Goal: Task Accomplishment & Management: Complete application form

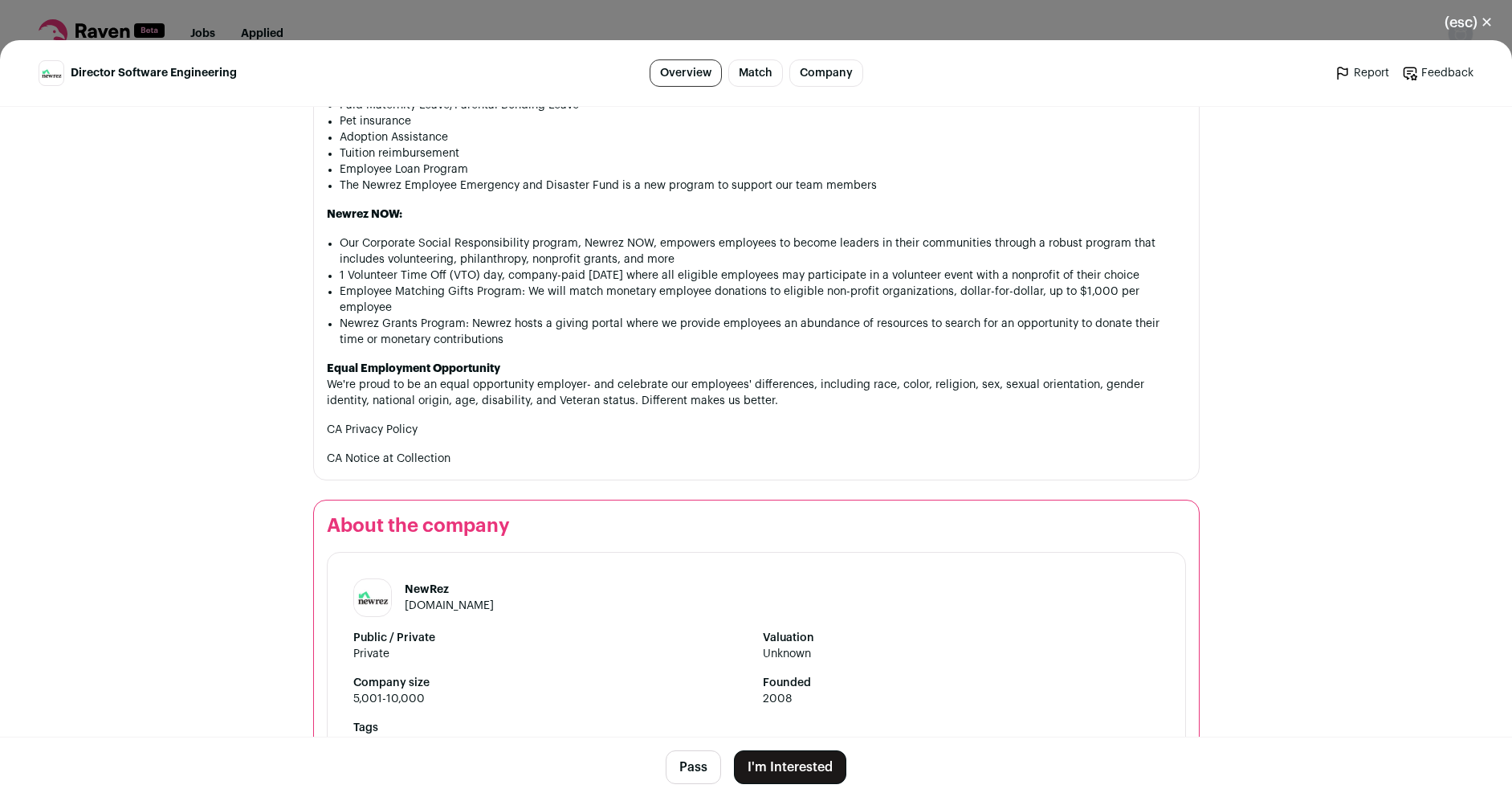
scroll to position [1734, 0]
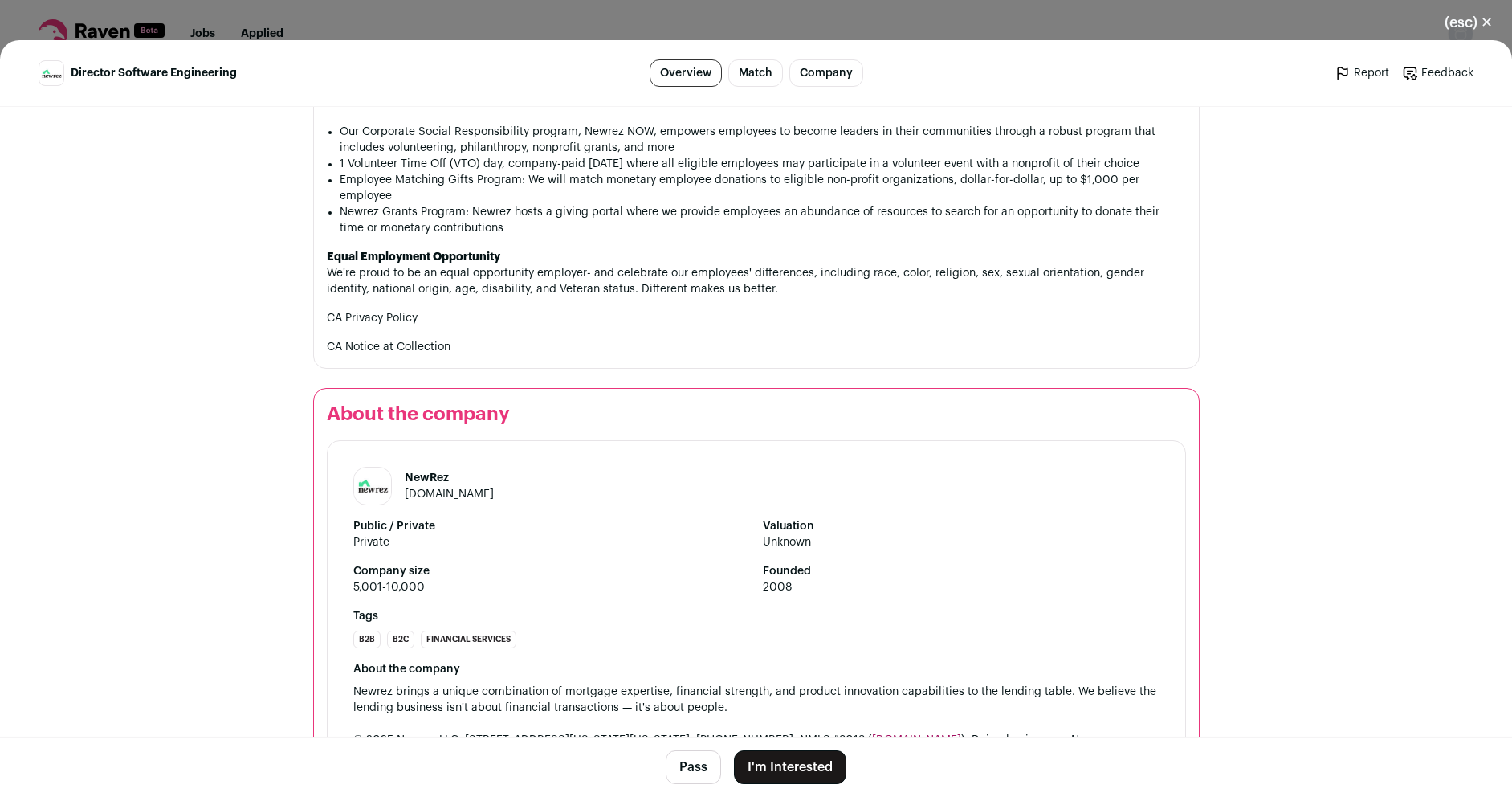
click at [779, 775] on button "I'm Interested" at bounding box center [790, 767] width 112 height 34
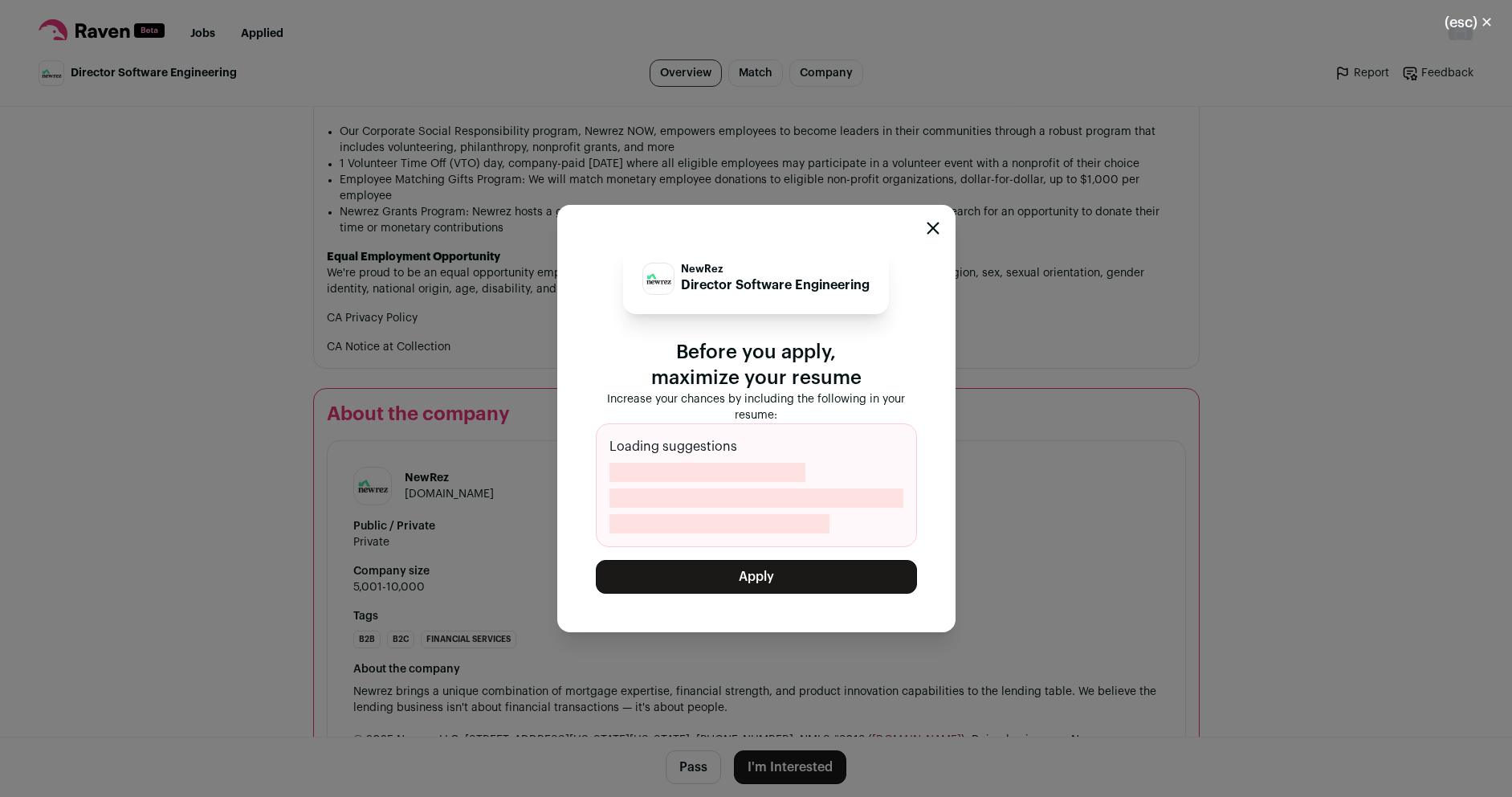
click at [773, 582] on button "Apply" at bounding box center [756, 576] width 321 height 34
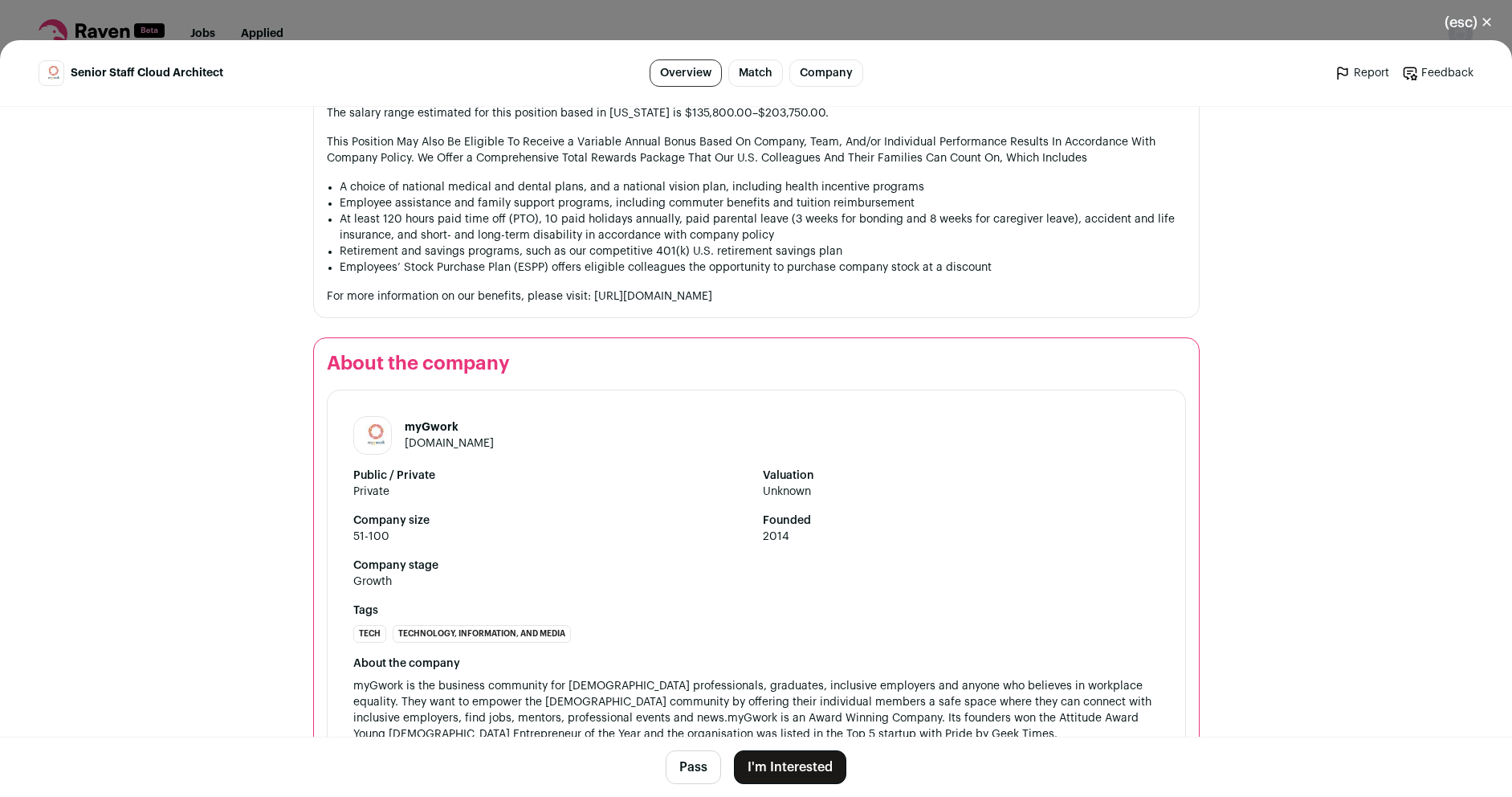
scroll to position [1348, 0]
click at [778, 769] on button "I'm Interested" at bounding box center [790, 767] width 112 height 34
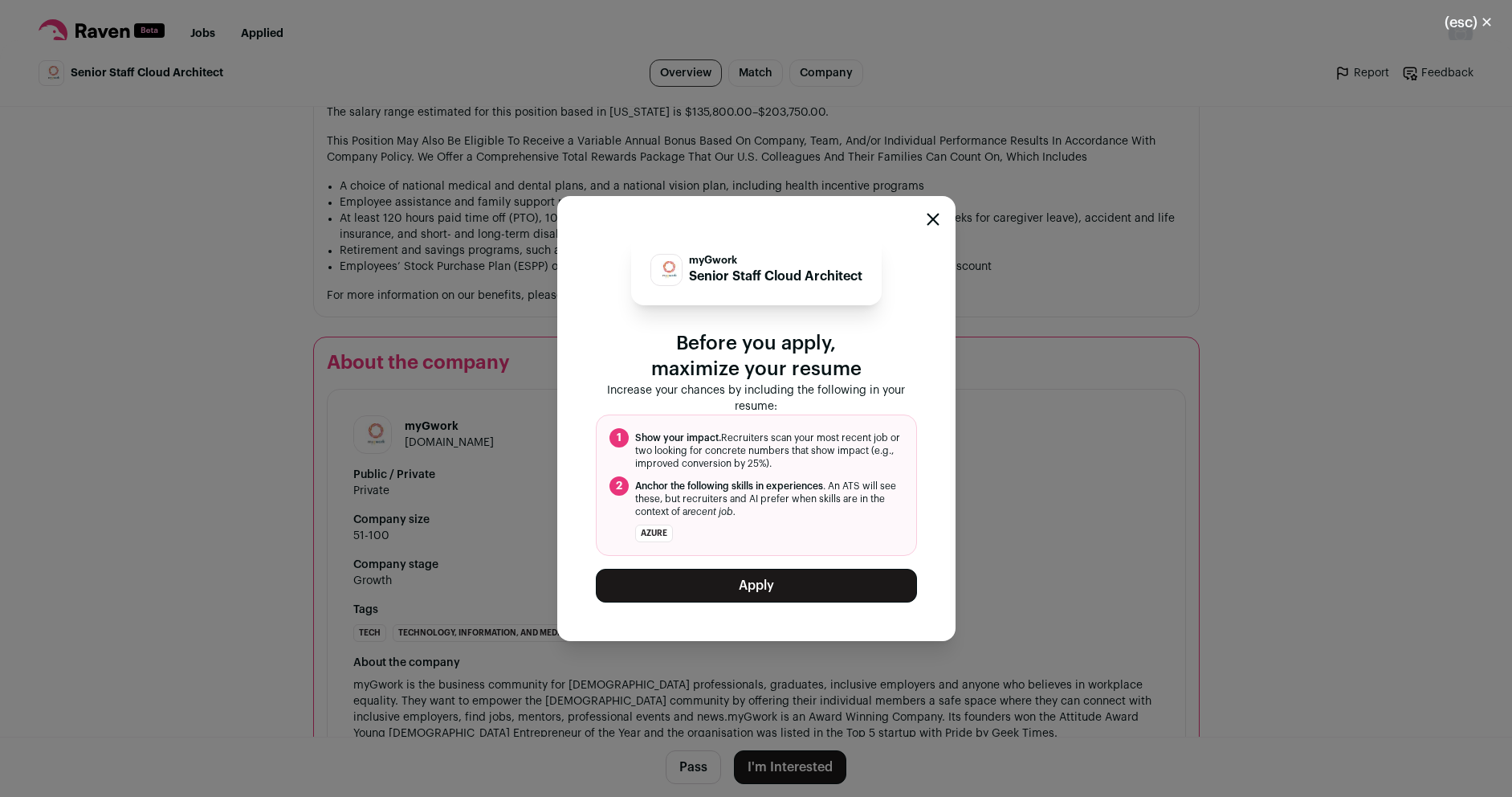
click at [792, 580] on button "Apply" at bounding box center [756, 586] width 321 height 34
